Goal: Task Accomplishment & Management: Manage account settings

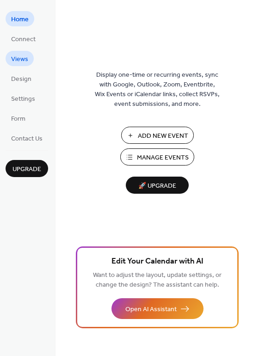
click at [18, 57] on span "Views" at bounding box center [19, 60] width 17 height 10
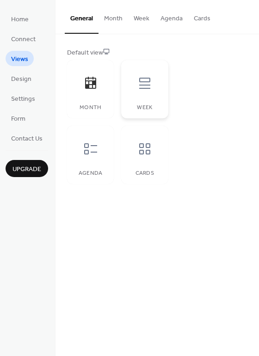
click at [147, 85] on icon at bounding box center [144, 83] width 11 height 11
click at [89, 147] on icon at bounding box center [90, 148] width 15 height 15
click at [200, 17] on button "Cards" at bounding box center [202, 16] width 28 height 33
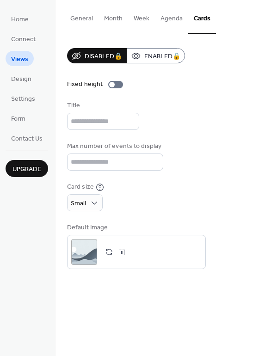
click at [166, 16] on button "Agenda" at bounding box center [171, 16] width 33 height 33
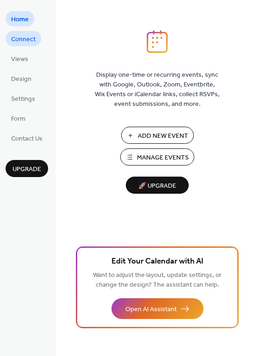
click at [22, 38] on span "Connect" at bounding box center [23, 40] width 24 height 10
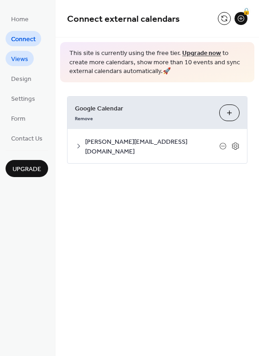
click at [22, 57] on span "Views" at bounding box center [19, 60] width 17 height 10
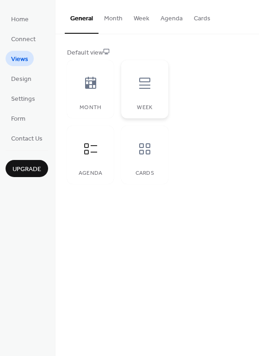
click at [144, 85] on icon at bounding box center [144, 83] width 11 height 11
click at [137, 17] on button "Week" at bounding box center [141, 16] width 27 height 33
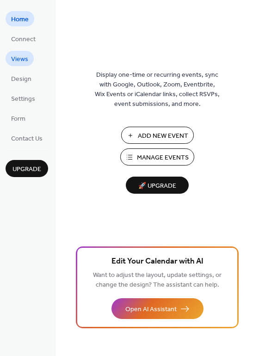
click at [20, 58] on span "Views" at bounding box center [19, 60] width 17 height 10
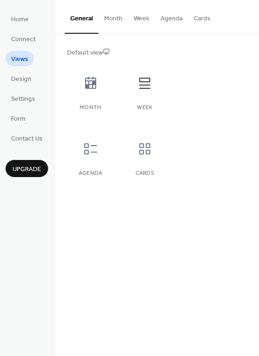
click at [111, 18] on button "Month" at bounding box center [113, 16] width 30 height 33
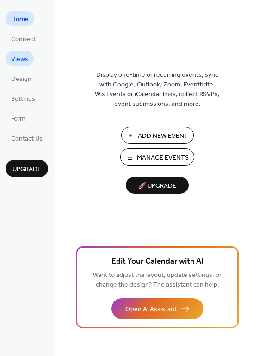
click at [17, 56] on span "Views" at bounding box center [19, 60] width 17 height 10
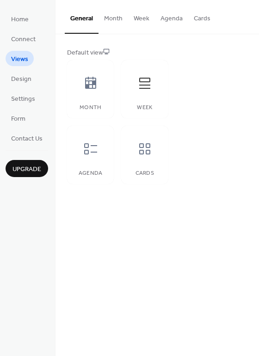
click at [110, 19] on button "Month" at bounding box center [113, 16] width 30 height 33
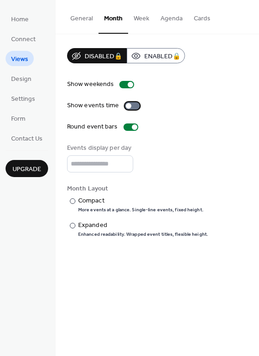
click at [133, 104] on div at bounding box center [132, 105] width 15 height 7
